Goal: Task Accomplishment & Management: Manage account settings

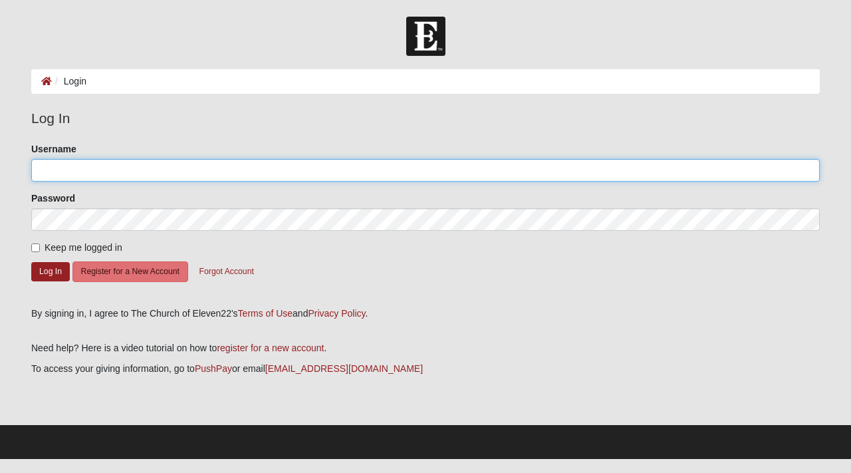
click at [128, 177] on input "Username" at bounding box center [425, 170] width 788 height 23
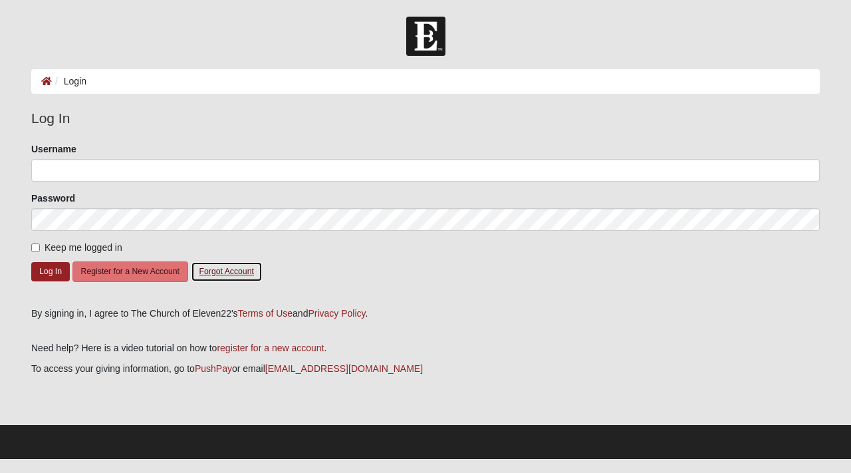
click at [217, 271] on button "Forgot Account" at bounding box center [227, 271] width 72 height 21
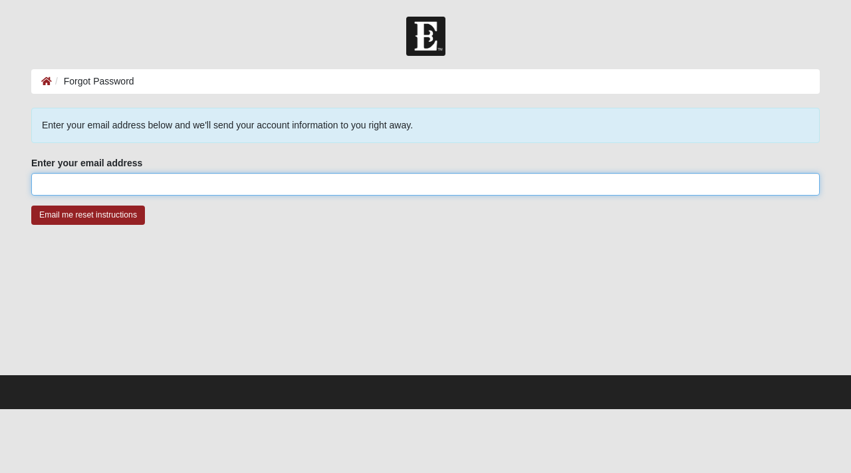
click at [155, 188] on input "Enter your email address" at bounding box center [425, 184] width 788 height 23
type input "[EMAIL_ADDRESS][DOMAIN_NAME]"
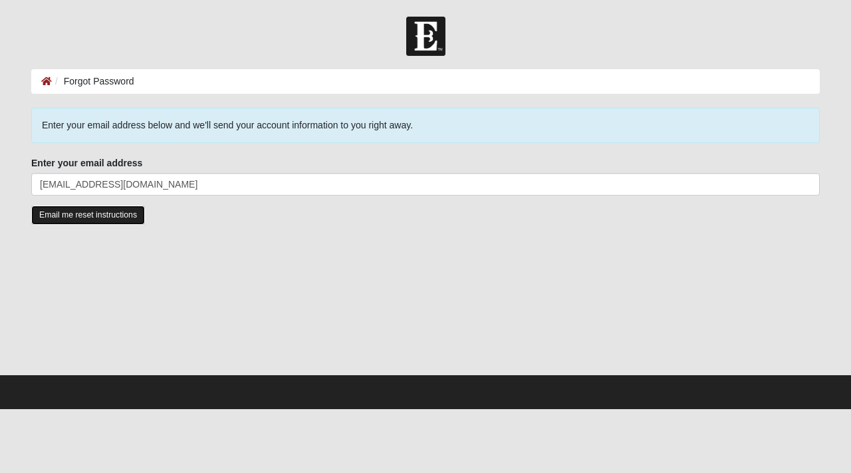
click at [89, 214] on input "Email me reset instructions" at bounding box center [88, 214] width 114 height 19
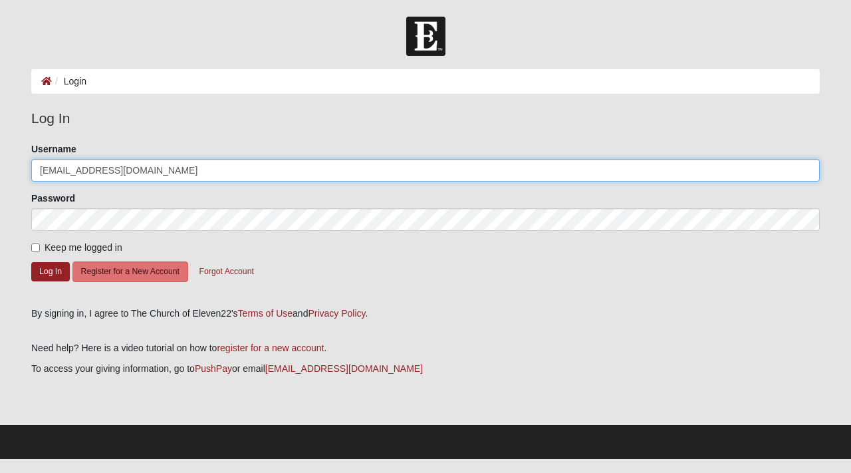
drag, startPoint x: 180, startPoint y: 174, endPoint x: 0, endPoint y: 162, distance: 180.6
click at [0, 162] on form "Log In Login Login Error Log In Please correct the following: Username happypan…" at bounding box center [425, 238] width 851 height 442
type input "JeanSouth"
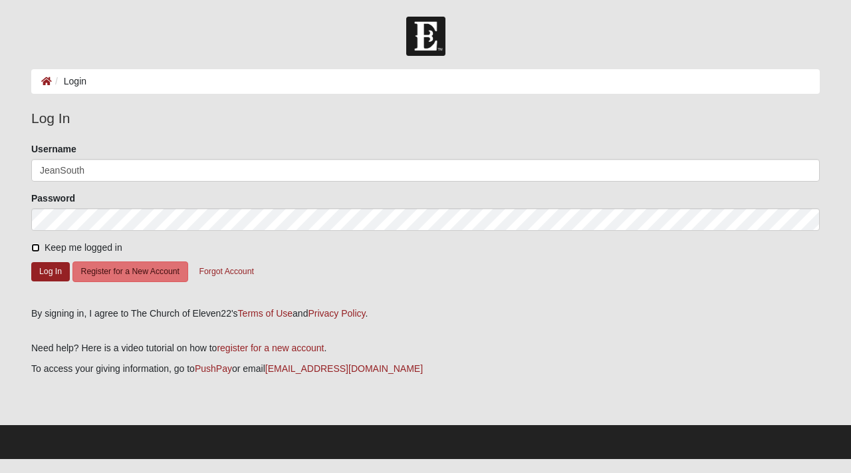
click at [33, 247] on input "Keep me logged in" at bounding box center [35, 247] width 9 height 9
checkbox input "true"
click at [53, 277] on button "Log In" at bounding box center [50, 271] width 39 height 19
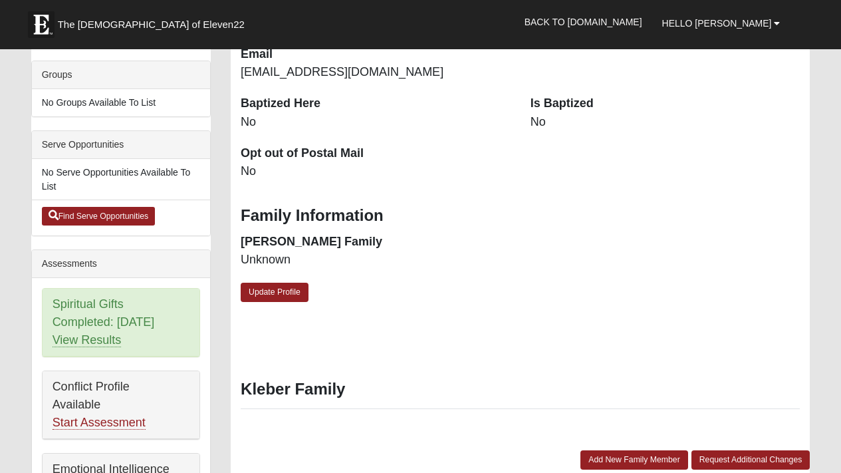
scroll to position [350, 0]
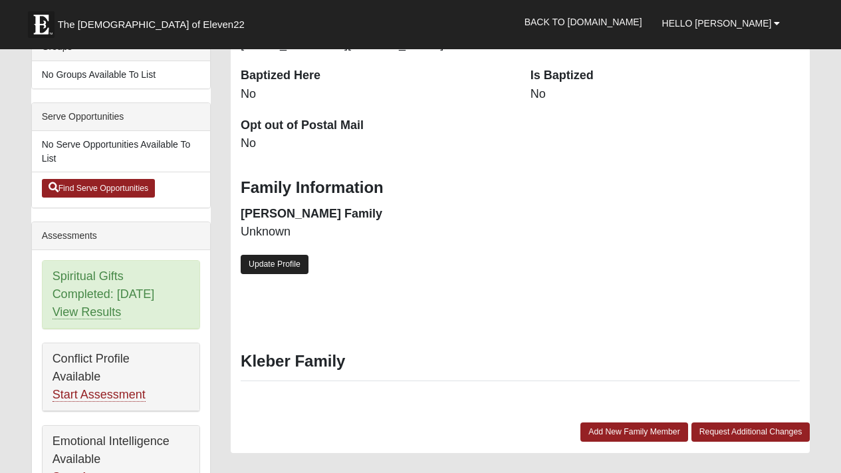
click at [303, 263] on link "Update Profile" at bounding box center [275, 264] width 68 height 19
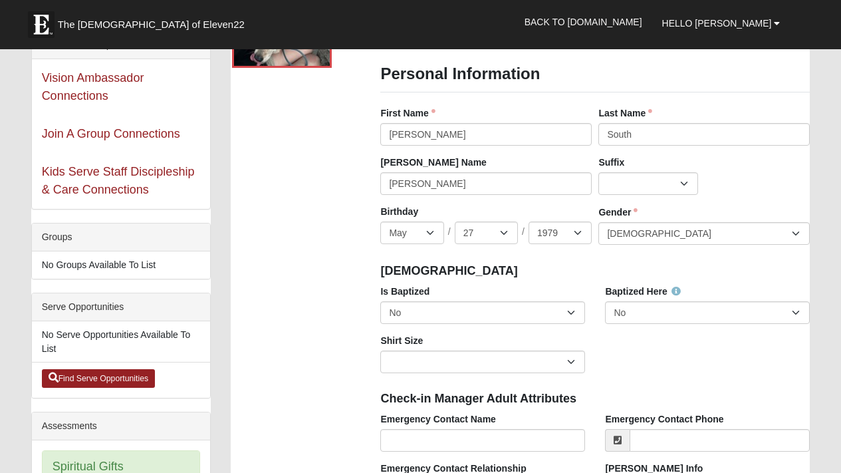
scroll to position [205, 0]
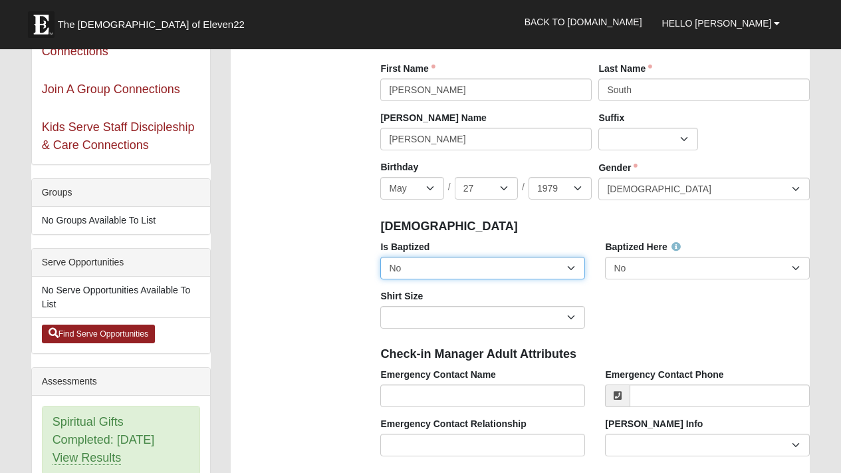
click at [562, 275] on select "No Yes" at bounding box center [482, 268] width 205 height 23
select select "True"
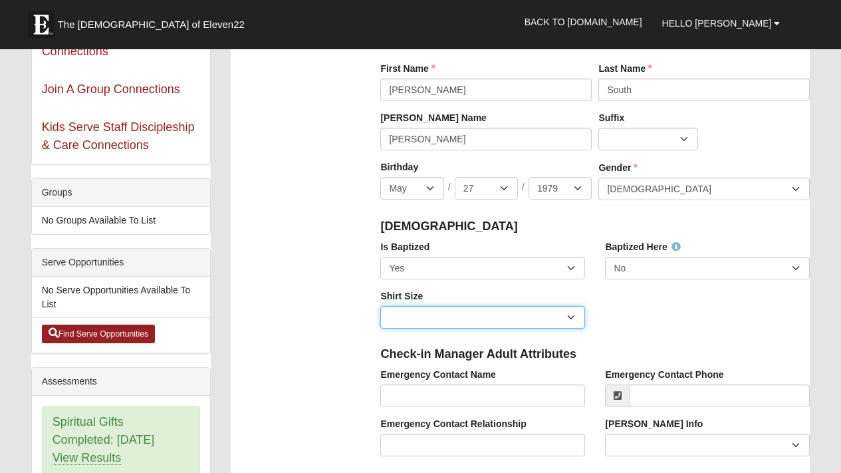
click at [515, 318] on select "Adult Small Adult Medium Adult Large Adult XL Adult XXL Adult 3XL Adult 4XL You…" at bounding box center [482, 317] width 205 height 23
select select "Adult Large"
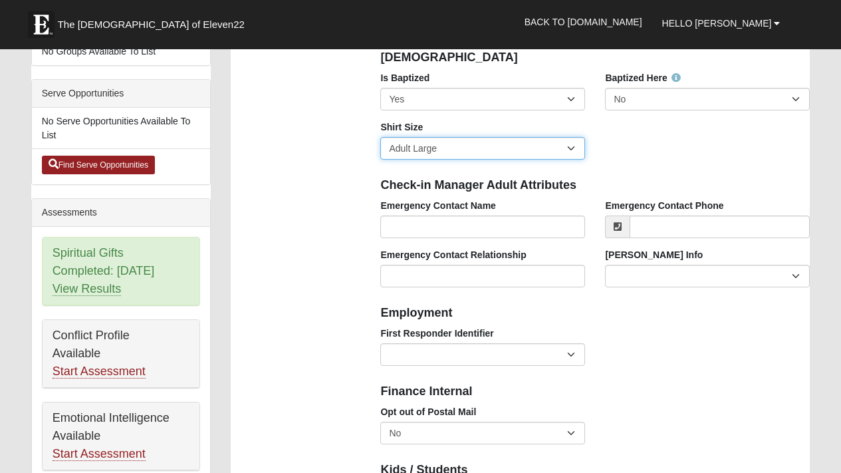
scroll to position [0, 0]
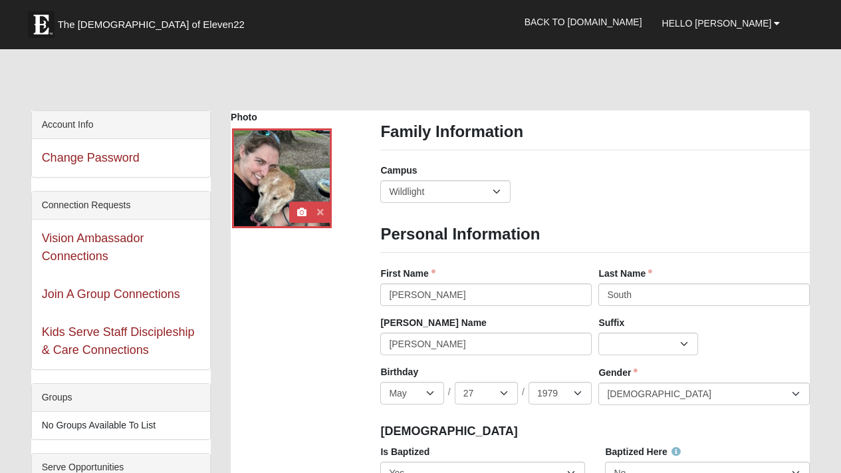
click at [322, 212] on icon at bounding box center [320, 211] width 7 height 9
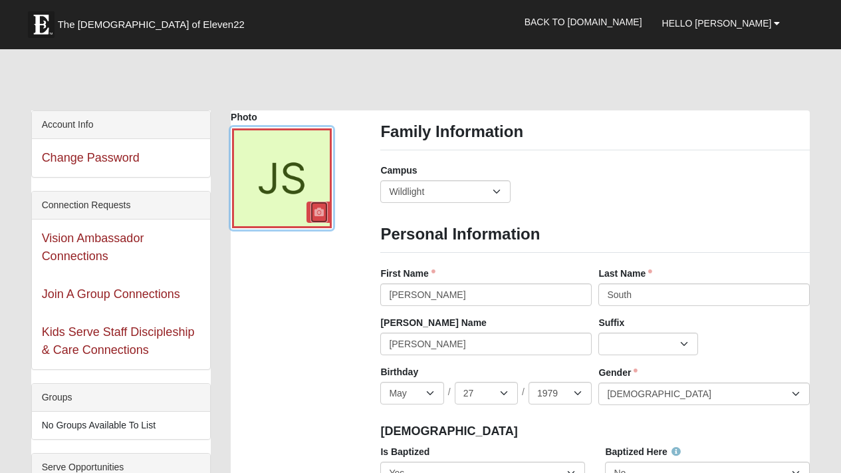
click at [320, 210] on icon at bounding box center [318, 211] width 9 height 9
click at [318, 213] on icon at bounding box center [318, 211] width 9 height 9
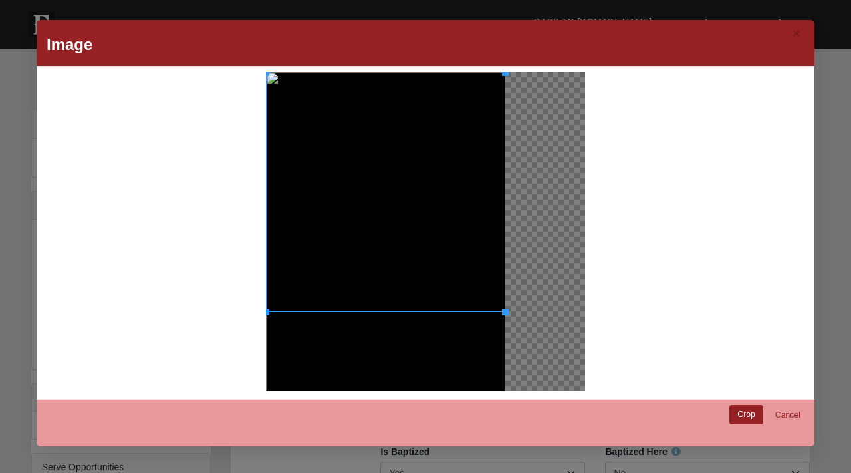
drag, startPoint x: 383, startPoint y: 208, endPoint x: 373, endPoint y: 209, distance: 10.0
click at [373, 209] on div at bounding box center [385, 191] width 239 height 239
click at [748, 415] on link "Crop" at bounding box center [746, 414] width 34 height 19
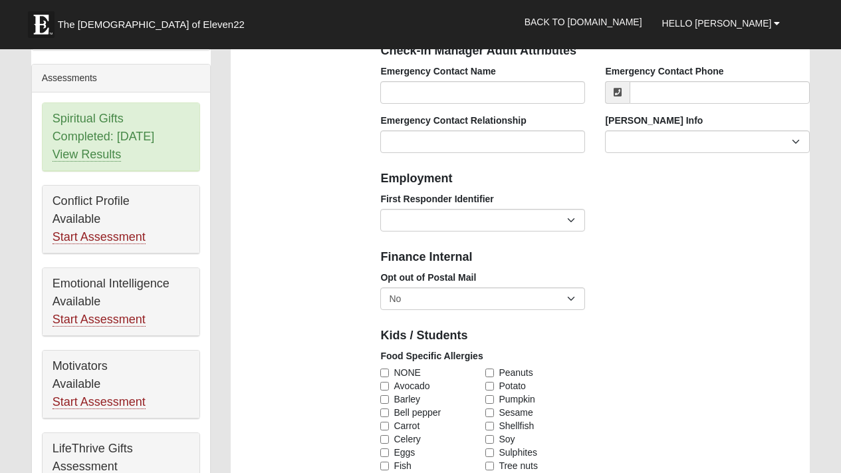
scroll to position [337, 0]
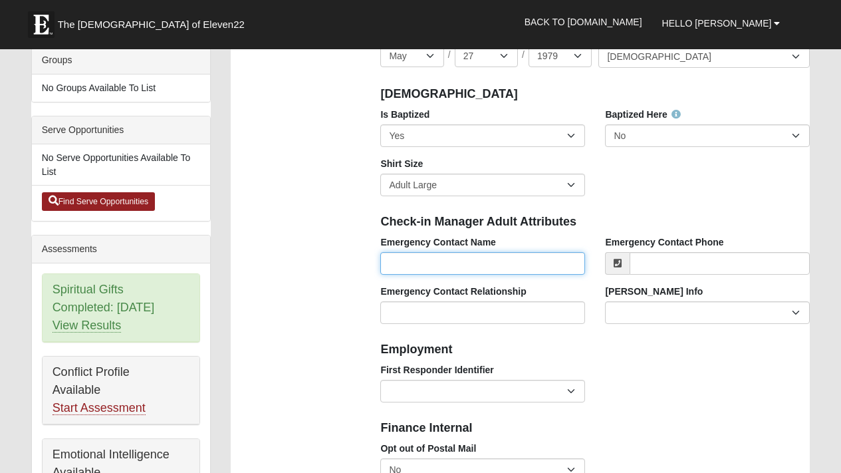
click at [457, 261] on input "Emergency Contact Name" at bounding box center [482, 263] width 205 height 23
type input "[PERSON_NAME]"
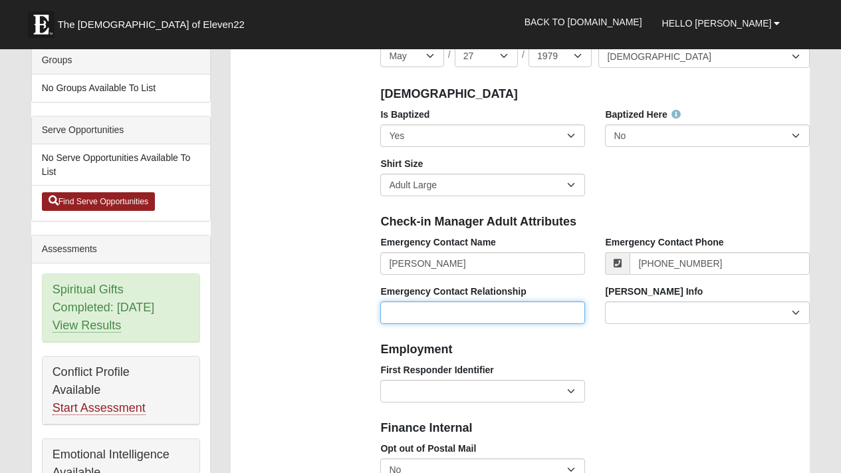
type input "[PHONE_NUMBER]"
type input "Fiancee"
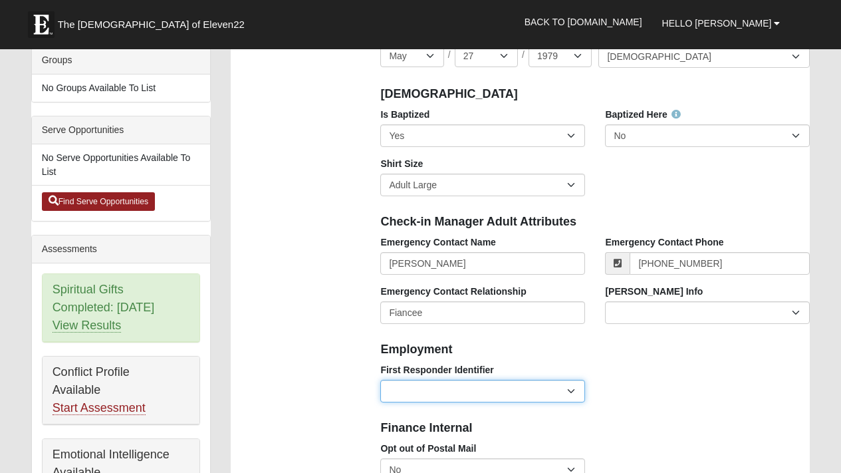
click at [395, 390] on select "EMT | Paramedic | Medical Firefighter | Fire Department Police Officer | Sherif…" at bounding box center [482, 391] width 205 height 23
select select "2463"
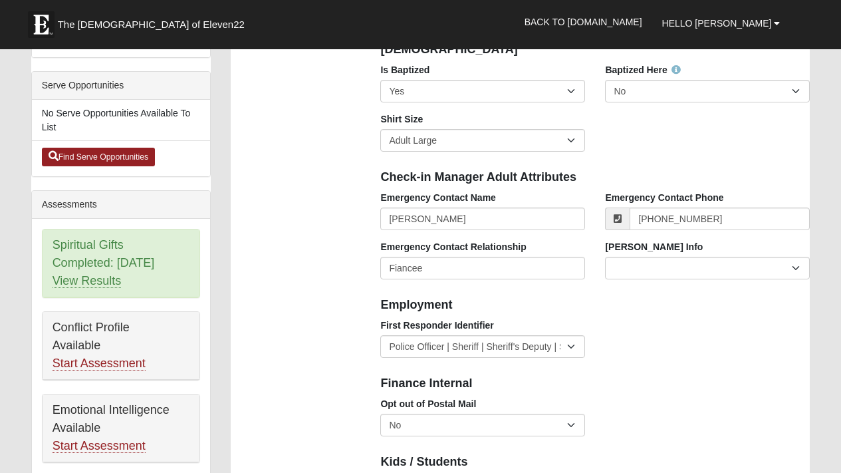
scroll to position [541, 0]
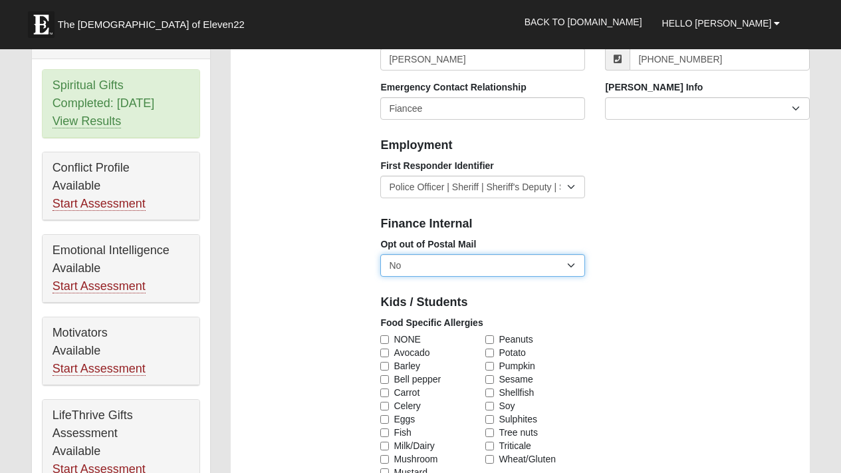
click at [473, 266] on select "No Yes" at bounding box center [482, 265] width 205 height 23
select select "True"
click at [612, 259] on div "Opt out of Postal Mail No Yes" at bounding box center [594, 261] width 449 height 49
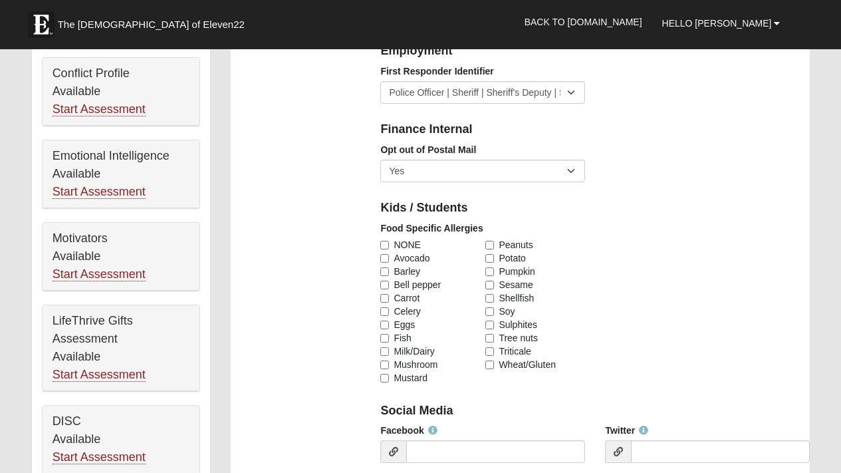
scroll to position [636, 0]
click at [493, 366] on input "Wheat/Gluten" at bounding box center [489, 364] width 9 height 9
checkbox input "true"
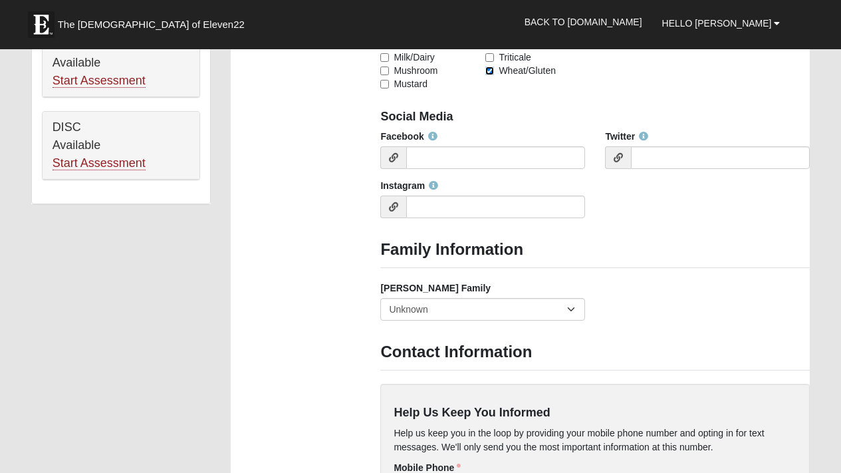
scroll to position [963, 0]
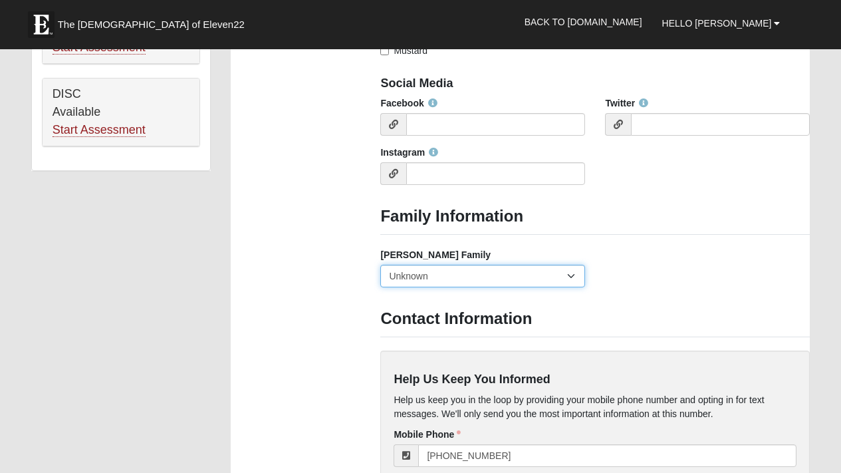
click at [573, 275] on select "Yes, we are a current foster family No, we are a former foster family No, we ha…" at bounding box center [482, 276] width 205 height 23
select select "2891"
click at [656, 297] on div "Foster Family Yes, we are a current foster family No, we are a former foster fa…" at bounding box center [594, 272] width 449 height 49
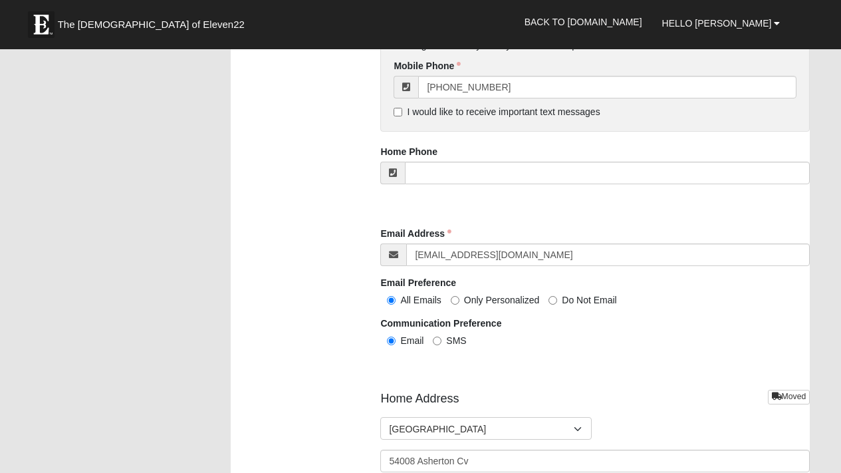
scroll to position [1201, 0]
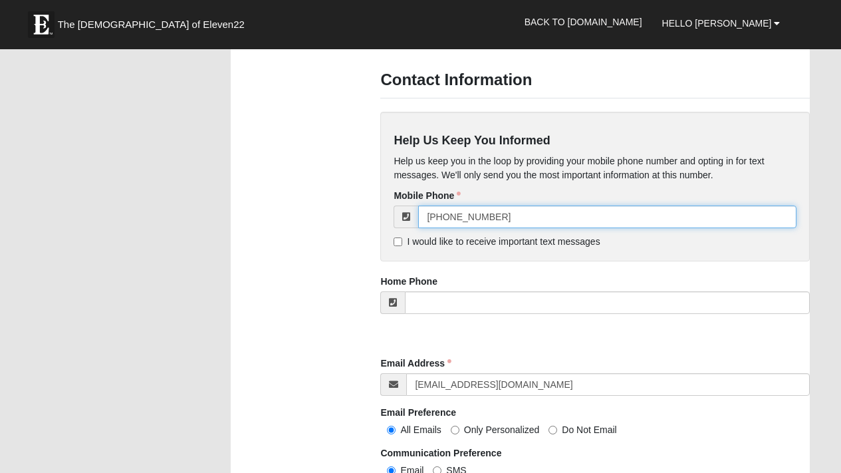
click at [530, 221] on input "[PHONE_NUMBER]" at bounding box center [607, 216] width 378 height 23
drag, startPoint x: 531, startPoint y: 219, endPoint x: 396, endPoint y: 220, distance: 134.3
click at [396, 220] on div "[PHONE_NUMBER]" at bounding box center [595, 216] width 403 height 23
type input "9"
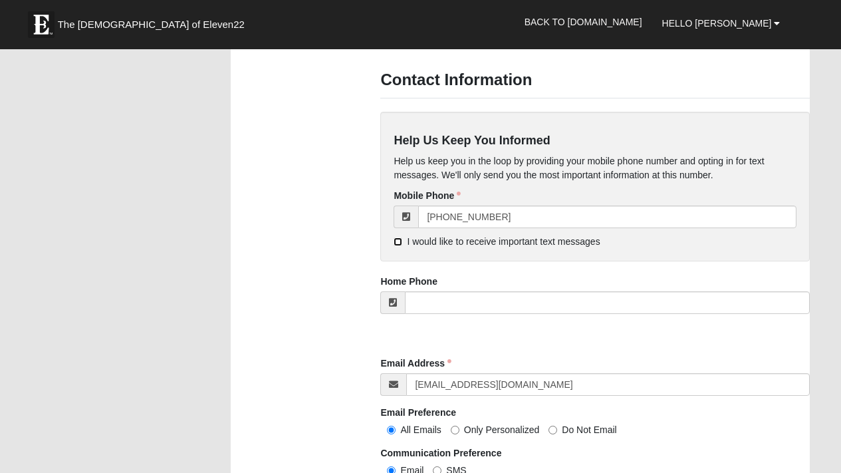
type input "[PHONE_NUMBER]"
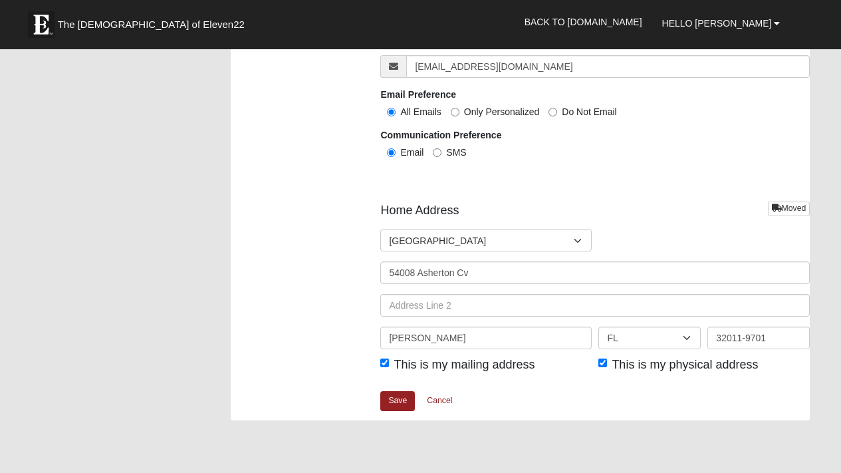
scroll to position [1520, 0]
click at [400, 396] on link "Save" at bounding box center [397, 399] width 35 height 19
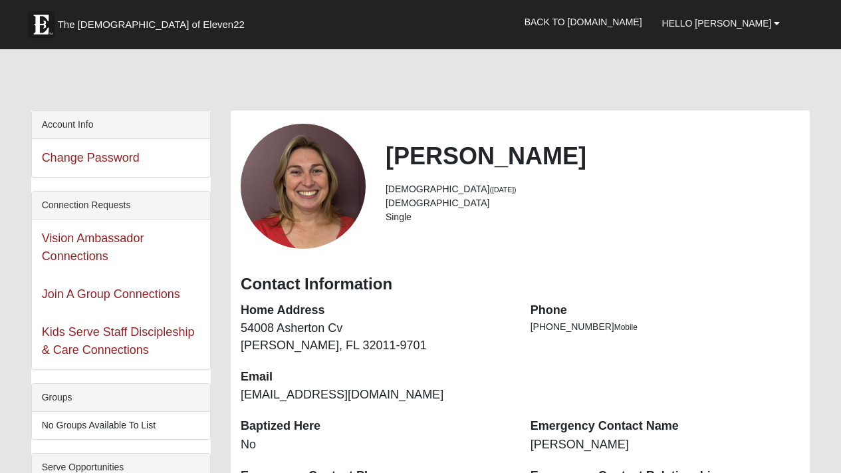
click at [639, 83] on div at bounding box center [420, 83] width 779 height 56
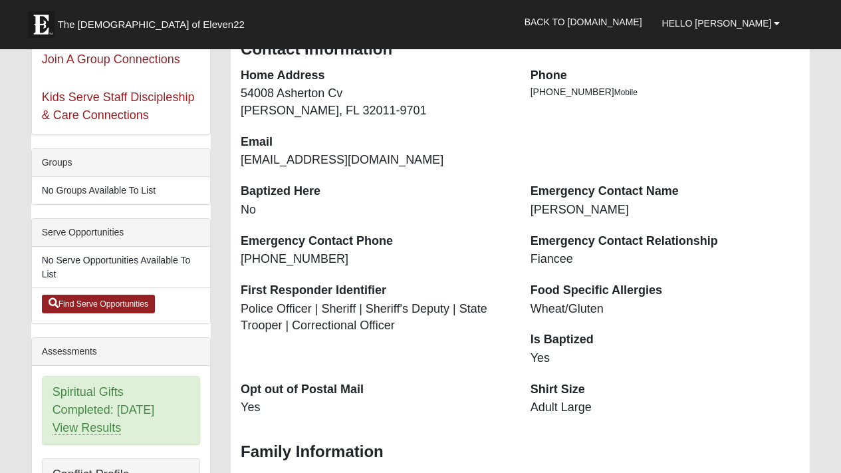
scroll to position [752, 0]
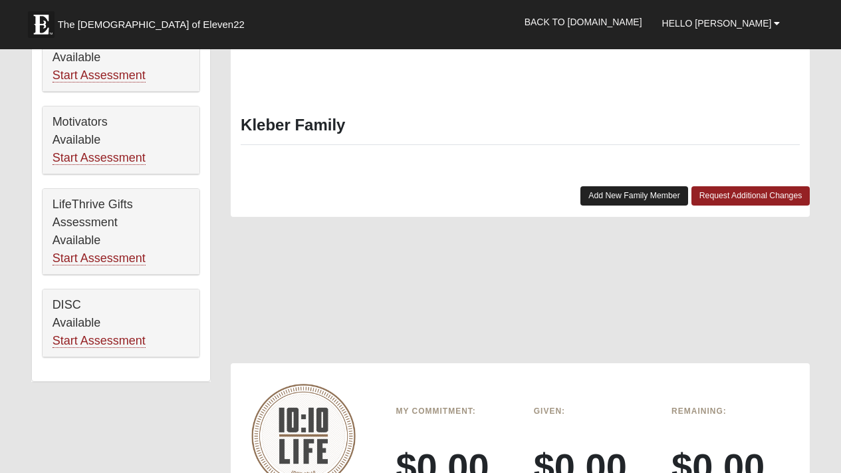
click at [648, 186] on link "Add New Family Member" at bounding box center [634, 195] width 108 height 19
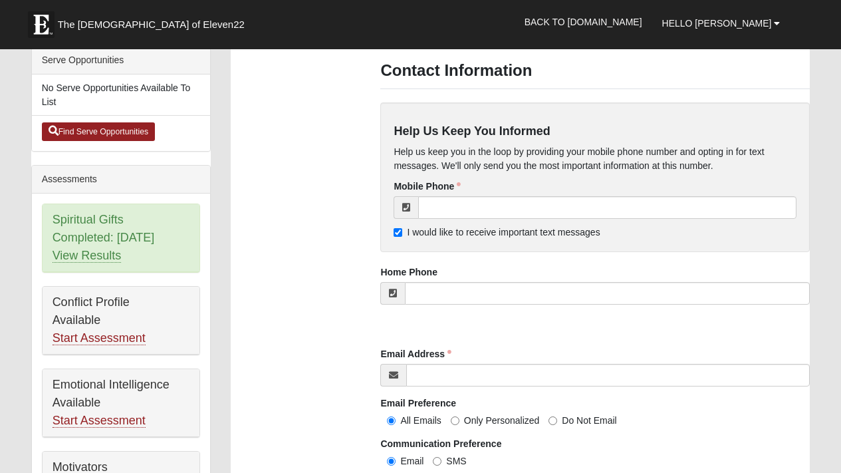
scroll to position [582, 0]
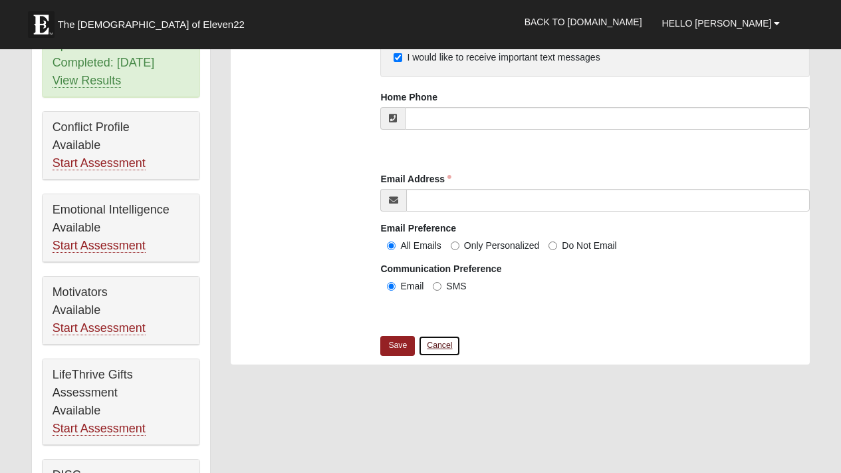
click at [437, 348] on link "Cancel" at bounding box center [439, 345] width 43 height 21
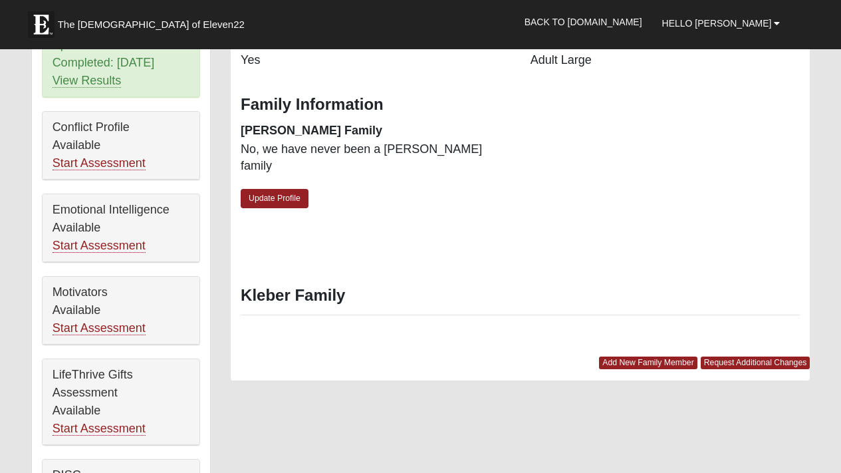
click at [313, 286] on h3 "Kleber Family" at bounding box center [520, 295] width 559 height 19
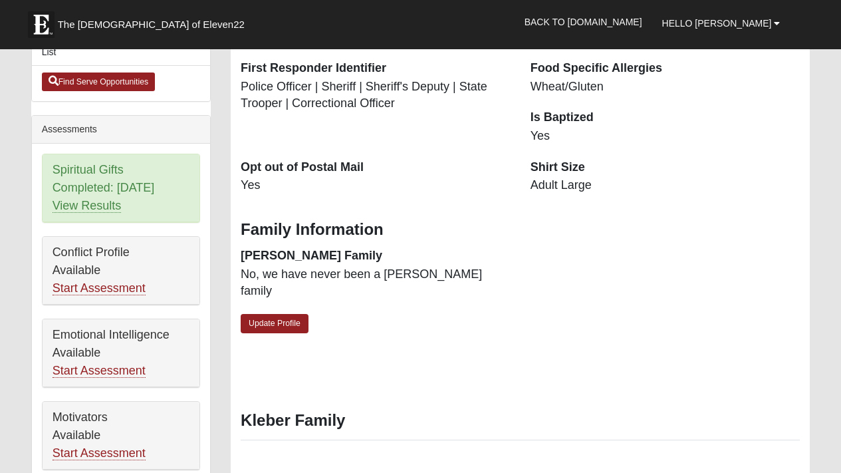
scroll to position [610, 0]
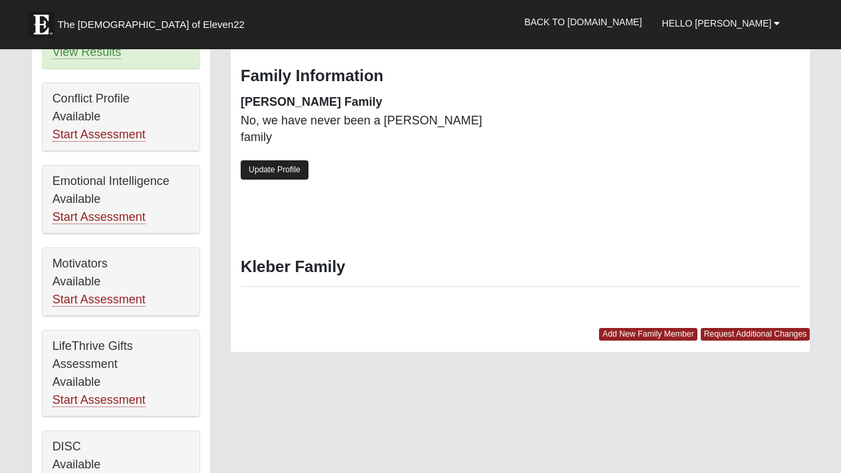
click at [286, 160] on link "Update Profile" at bounding box center [275, 169] width 68 height 19
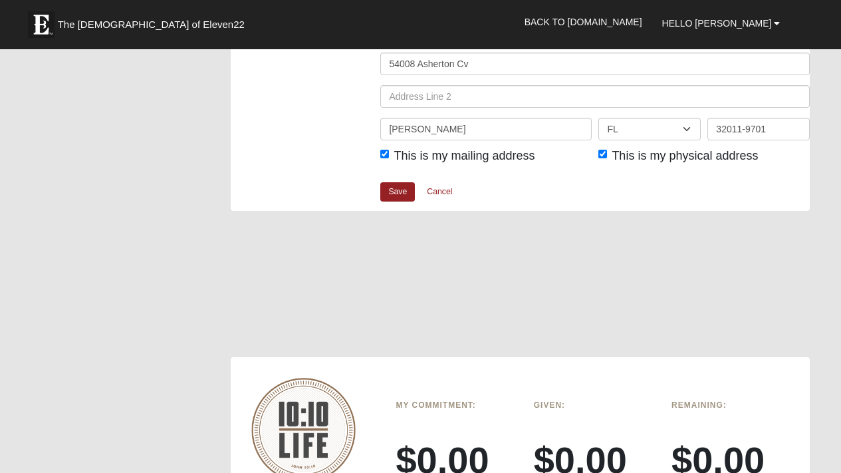
scroll to position [1768, 0]
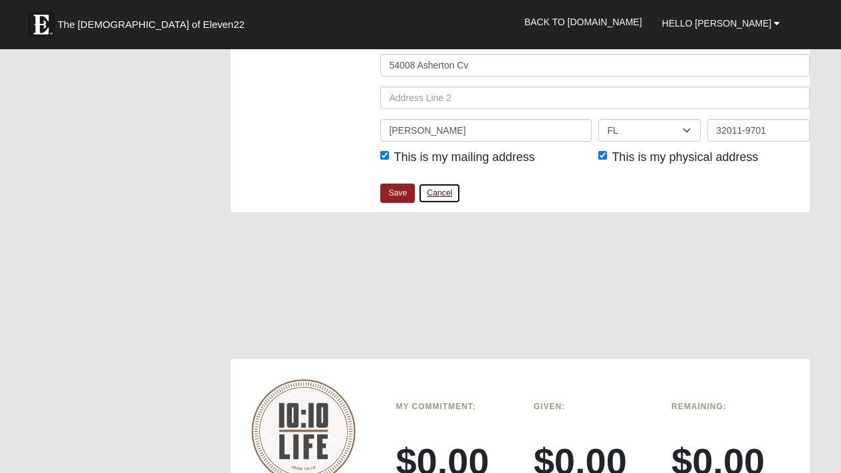
click at [446, 191] on link "Cancel" at bounding box center [439, 193] width 43 height 21
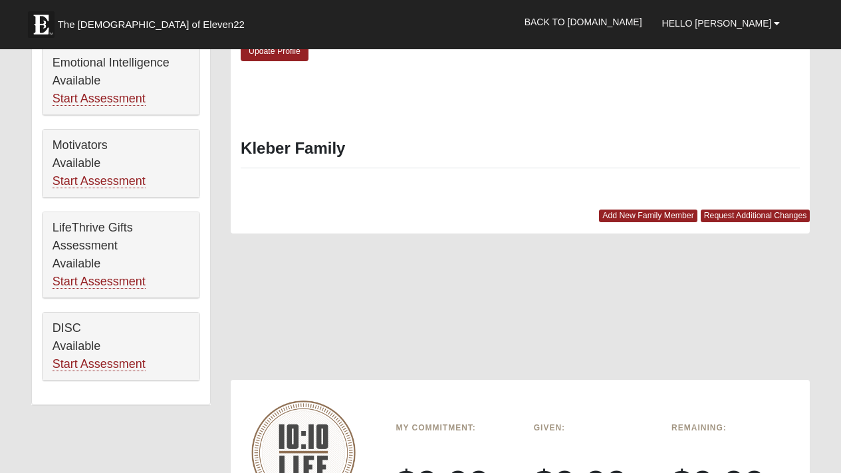
scroll to position [539, 0]
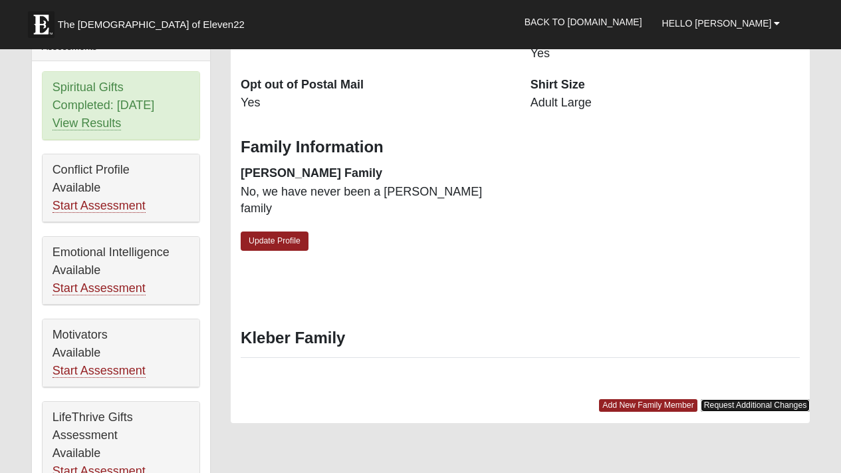
click at [747, 399] on link "Request Additional Changes" at bounding box center [756, 405] width 110 height 13
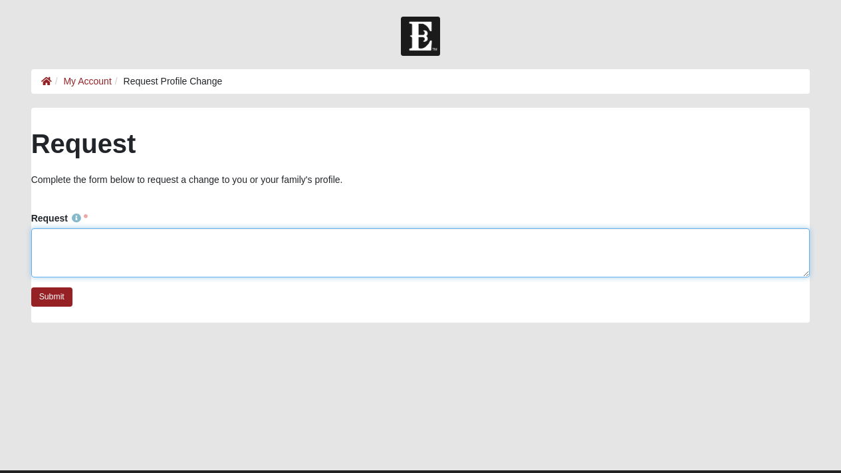
click at [225, 240] on textarea "Request" at bounding box center [420, 252] width 779 height 49
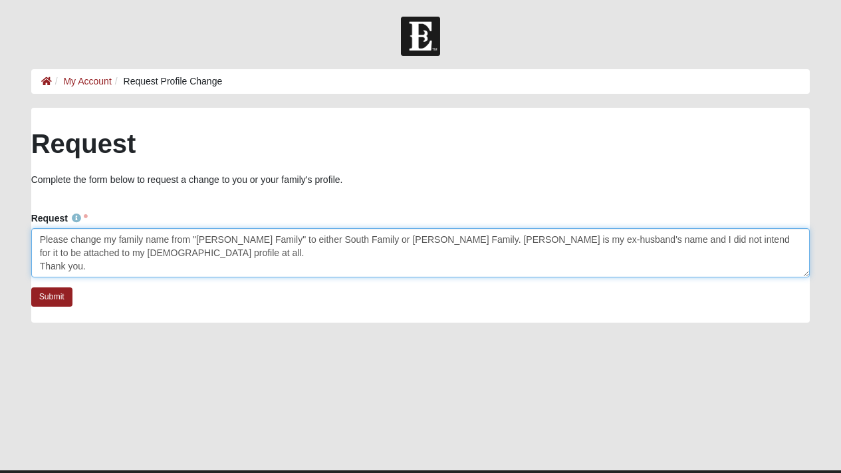
type textarea "Please change my family name from "[PERSON_NAME] Family" to either South Family…"
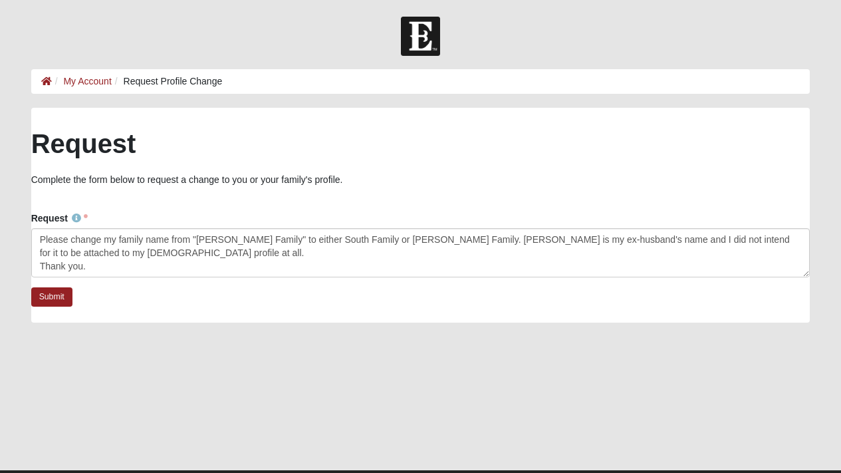
click at [74, 288] on div "Submit" at bounding box center [420, 304] width 779 height 35
click at [65, 300] on link "Submit" at bounding box center [51, 296] width 41 height 19
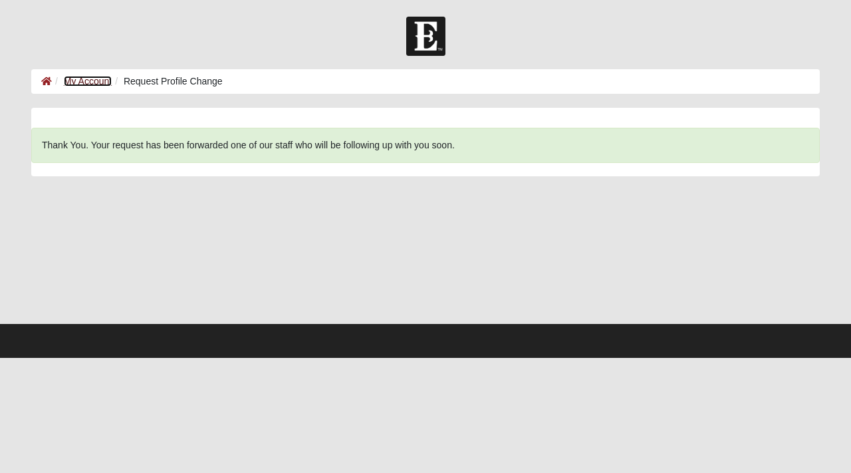
click at [98, 82] on link "My Account" at bounding box center [88, 81] width 48 height 11
